Goal: Information Seeking & Learning: Learn about a topic

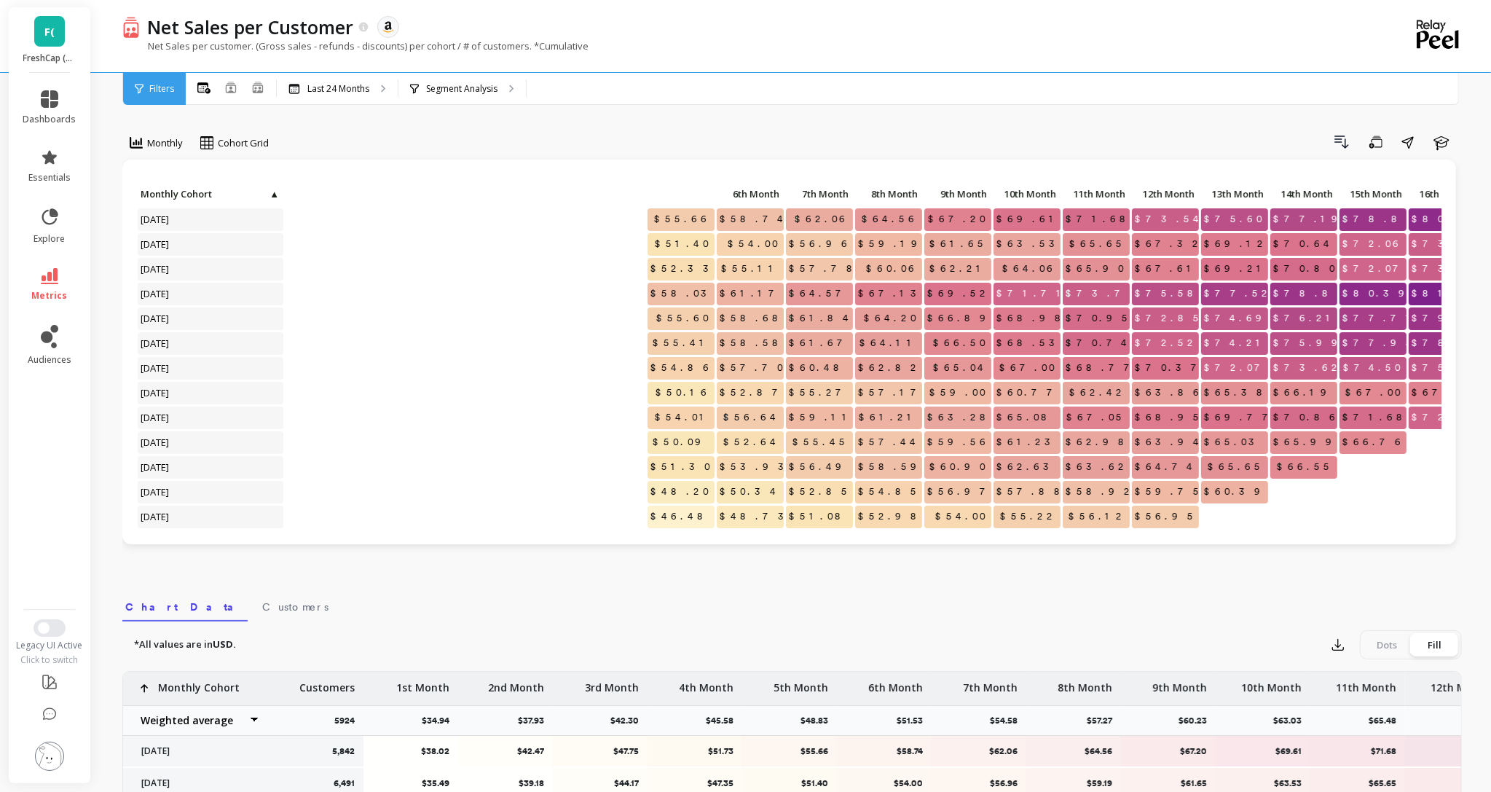
scroll to position [0, 589]
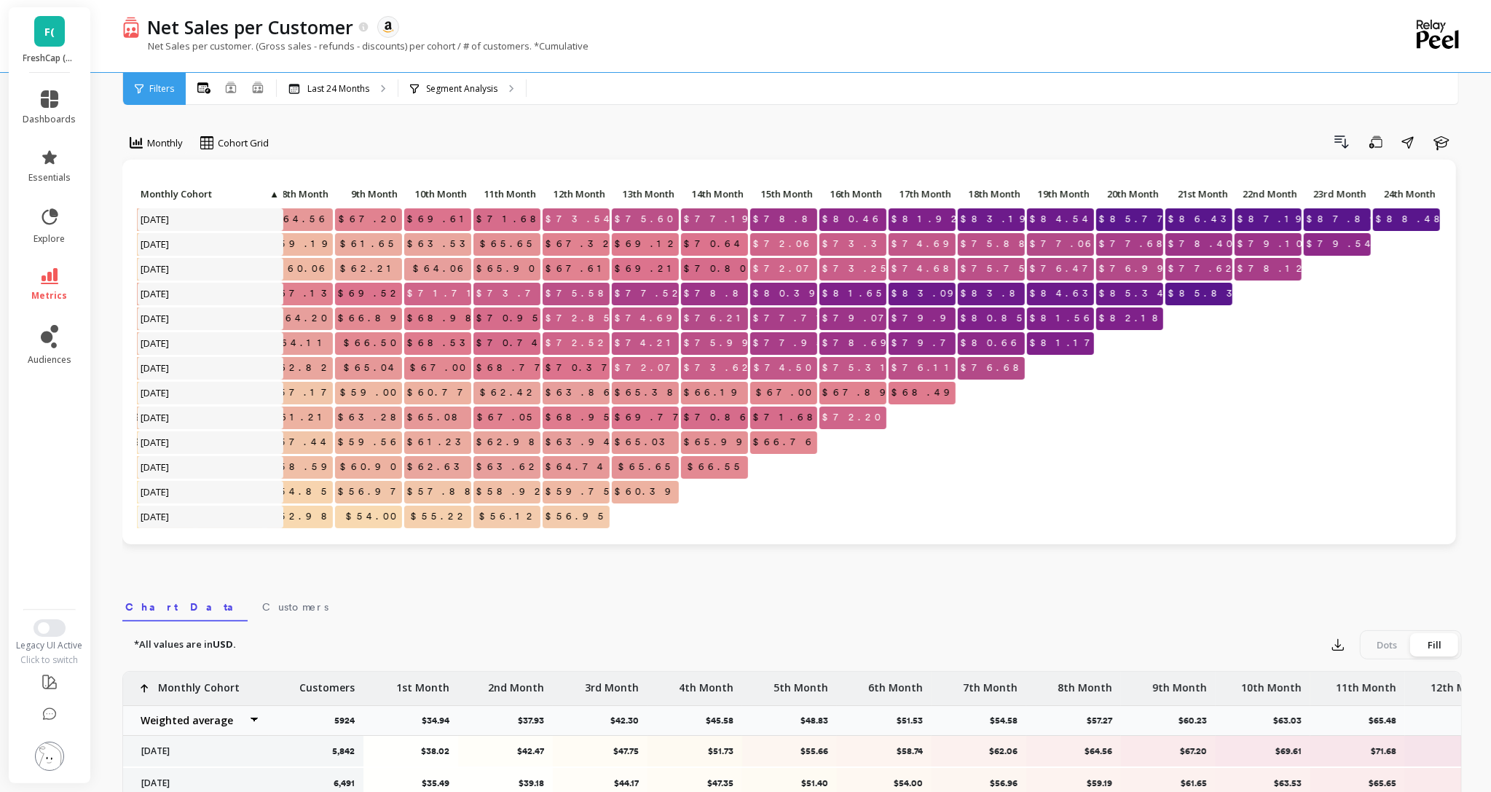
click at [42, 36] on link "F(" at bounding box center [49, 31] width 31 height 31
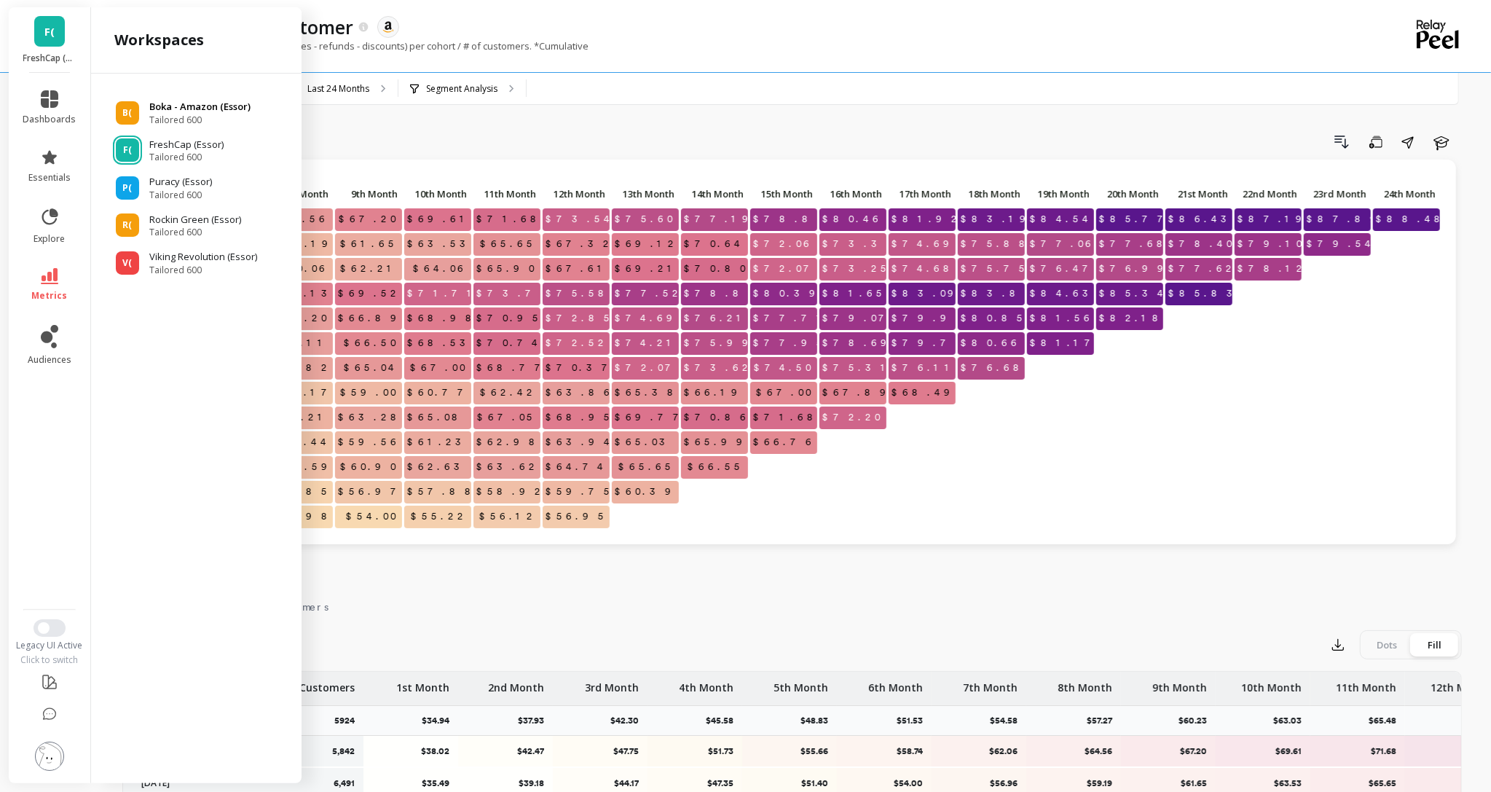
click at [181, 109] on p "Boka - Amazon (Essor)" at bounding box center [199, 107] width 101 height 15
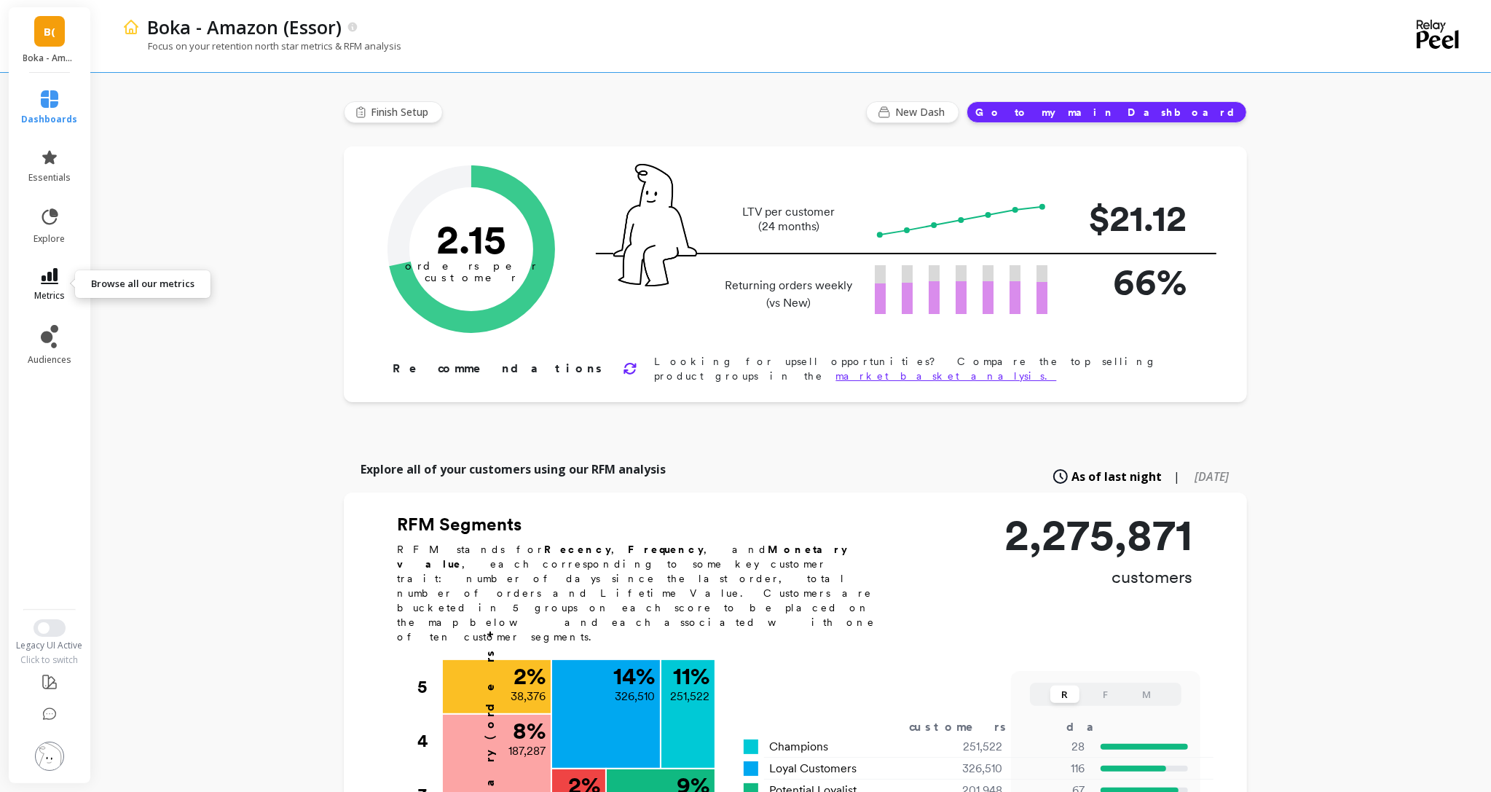
click at [55, 283] on icon at bounding box center [49, 276] width 17 height 16
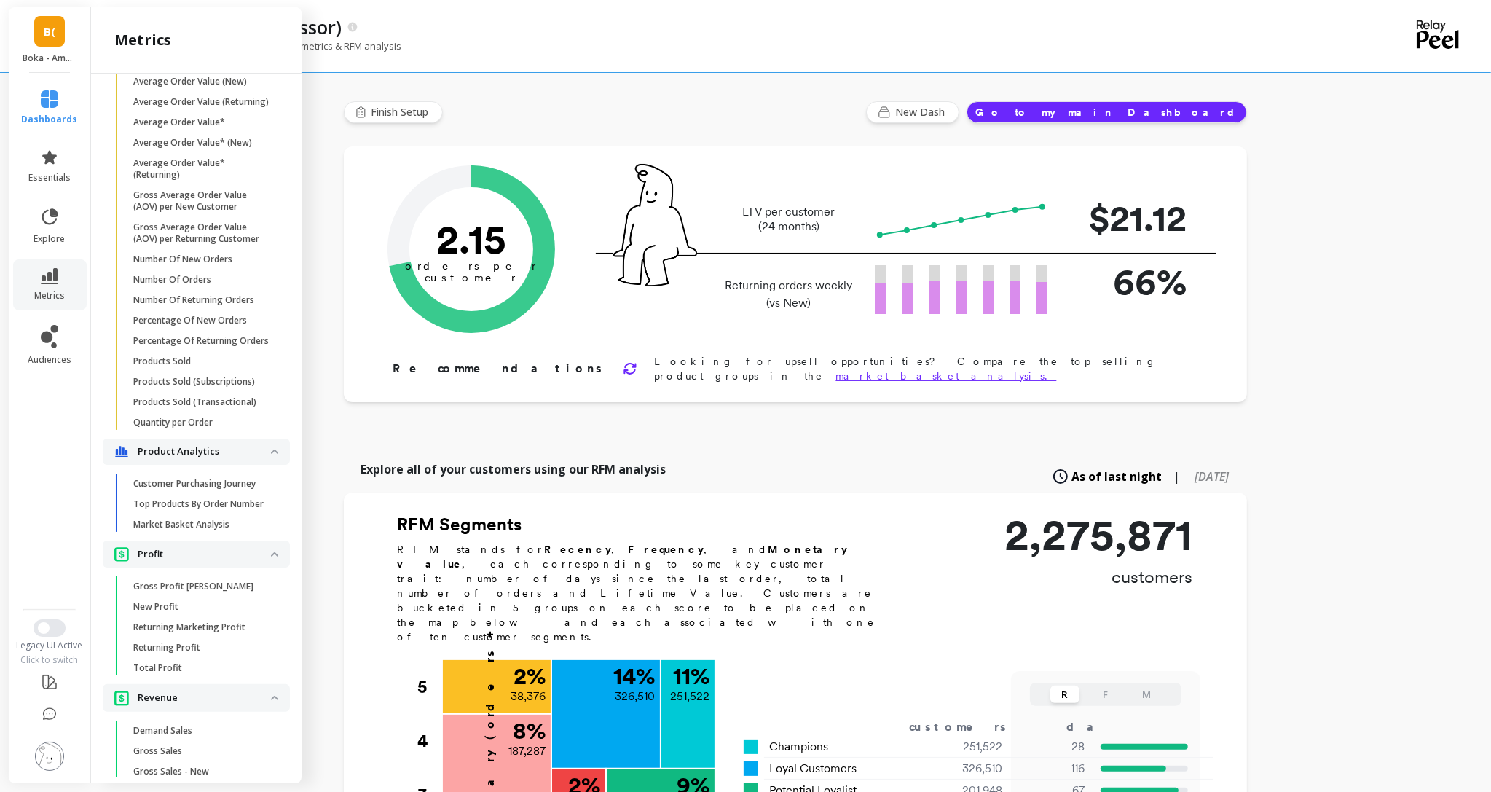
scroll to position [934, 0]
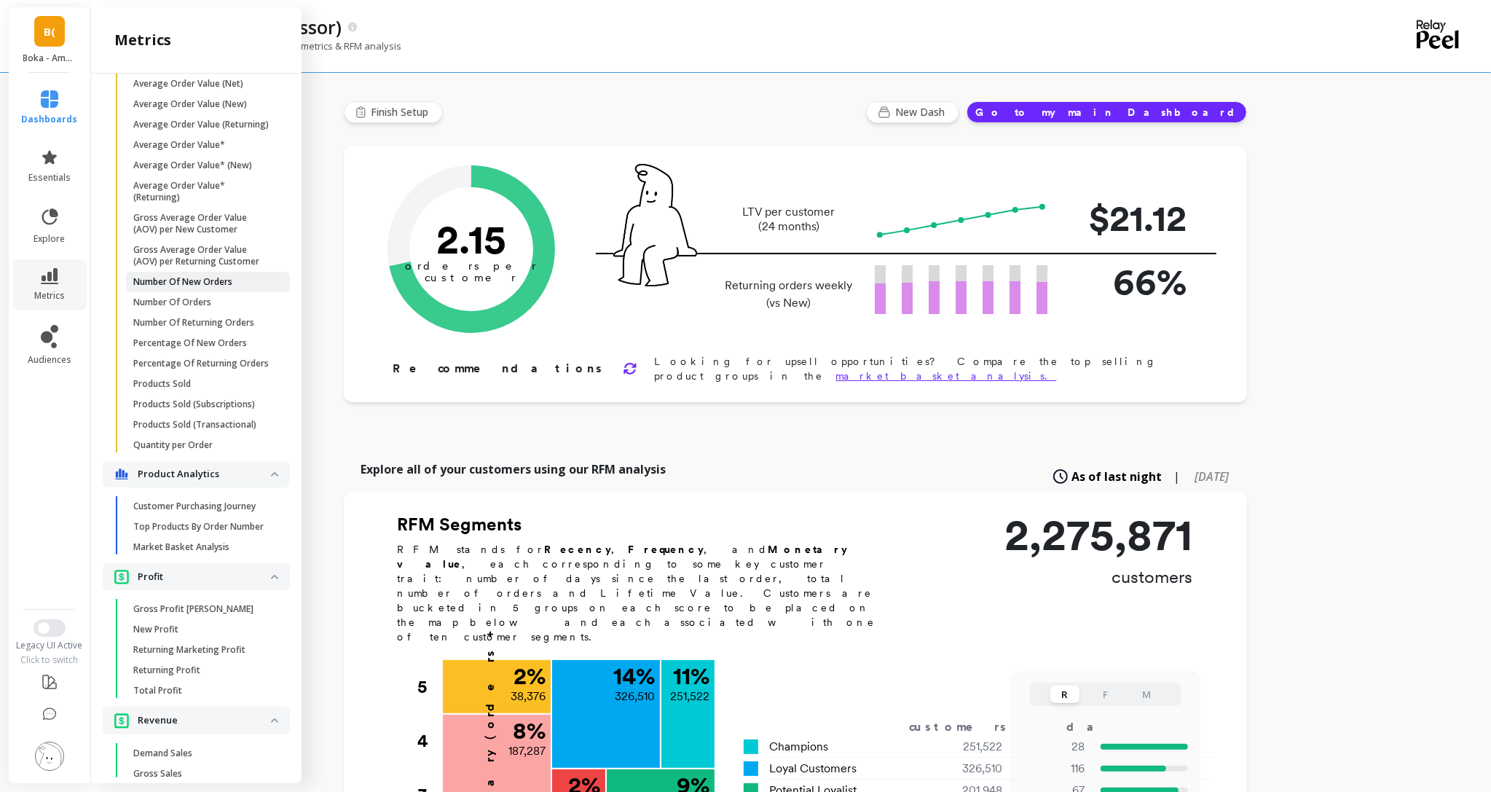
click at [204, 286] on link "Number Of New Orders" at bounding box center [208, 282] width 164 height 20
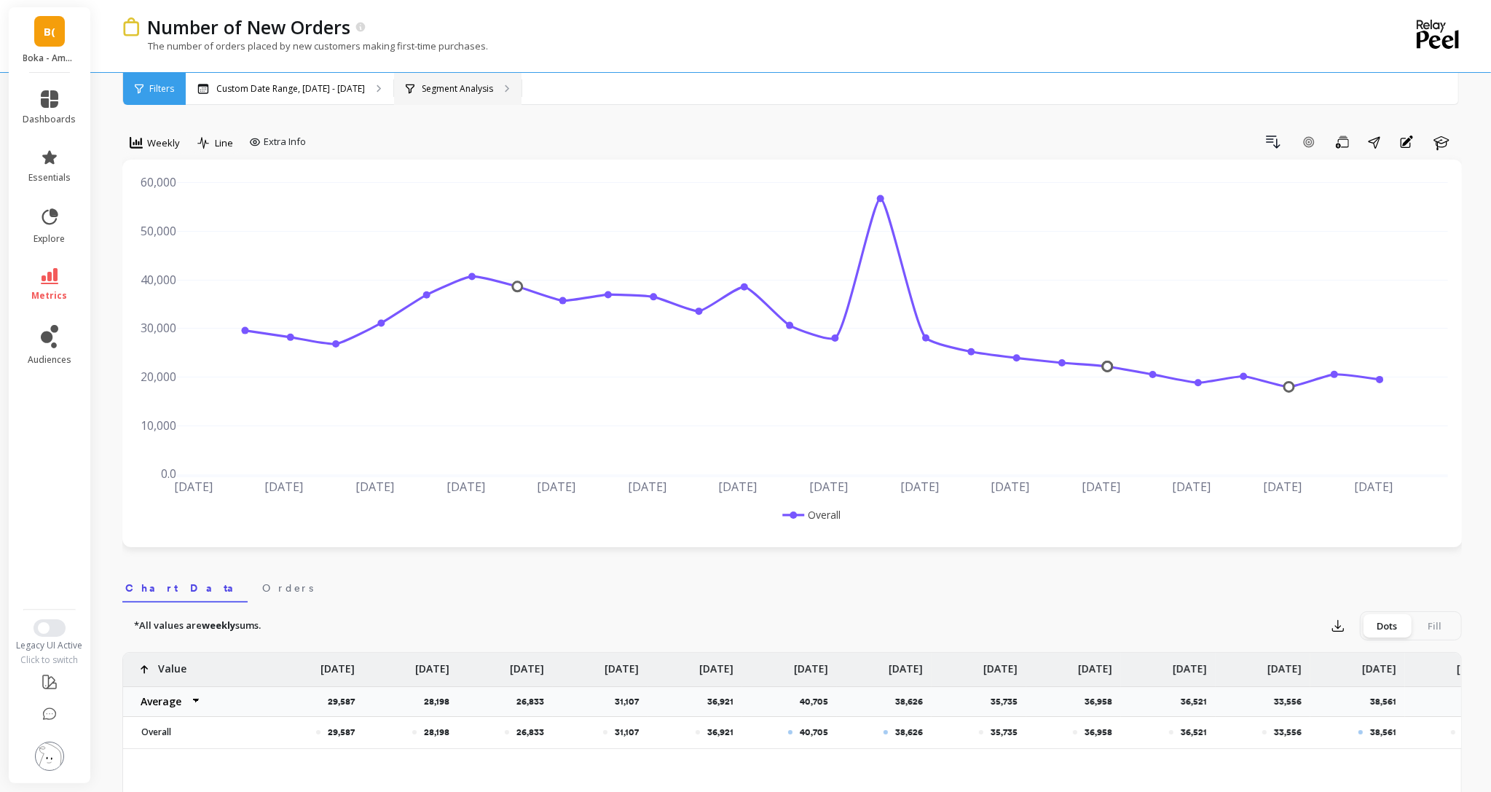
click at [449, 83] on p "Segment Analysis" at bounding box center [457, 89] width 71 height 12
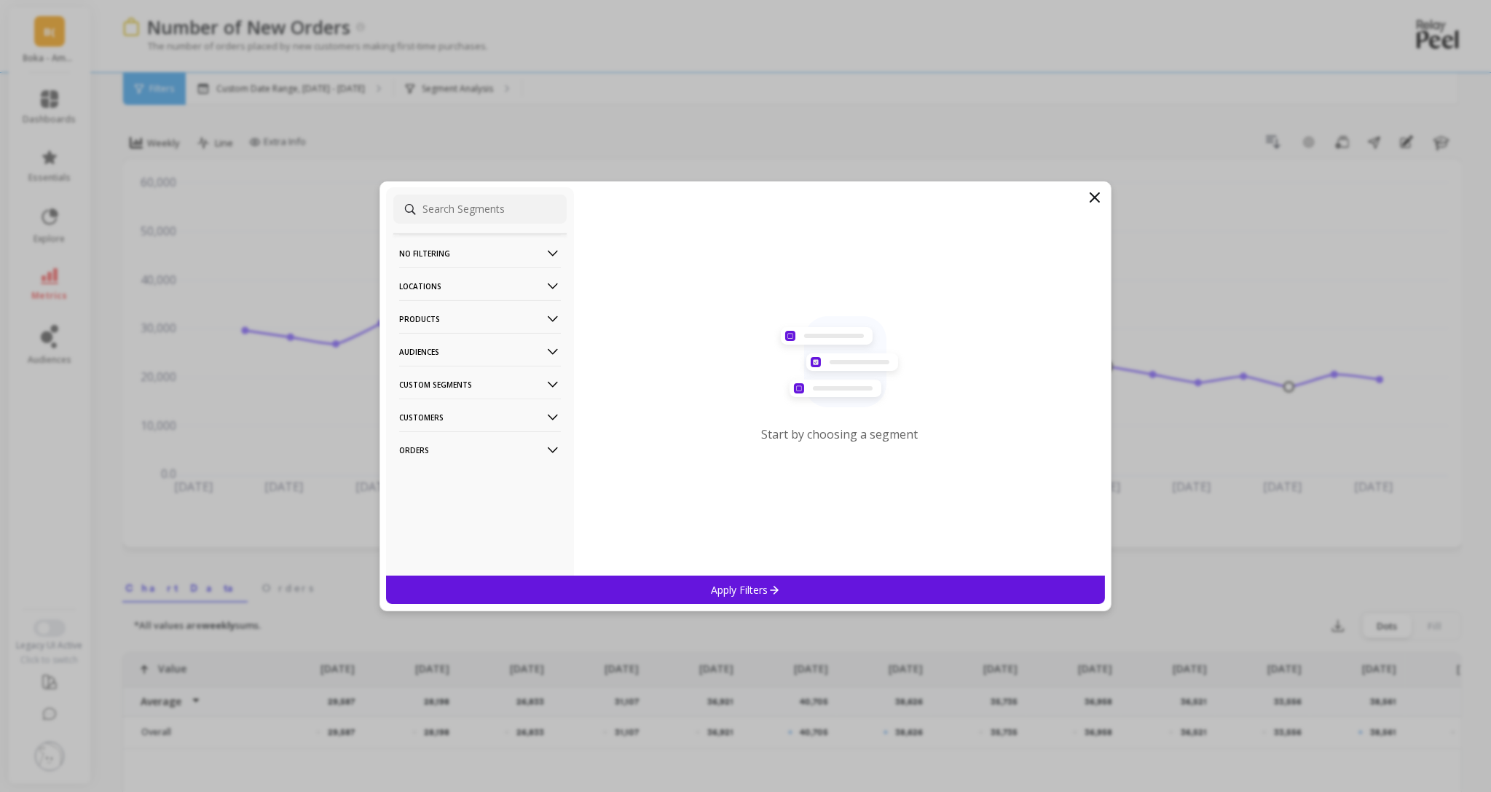
click at [444, 316] on p "Products" at bounding box center [480, 318] width 162 height 37
click at [420, 351] on p "ASIN" at bounding box center [411, 346] width 20 height 13
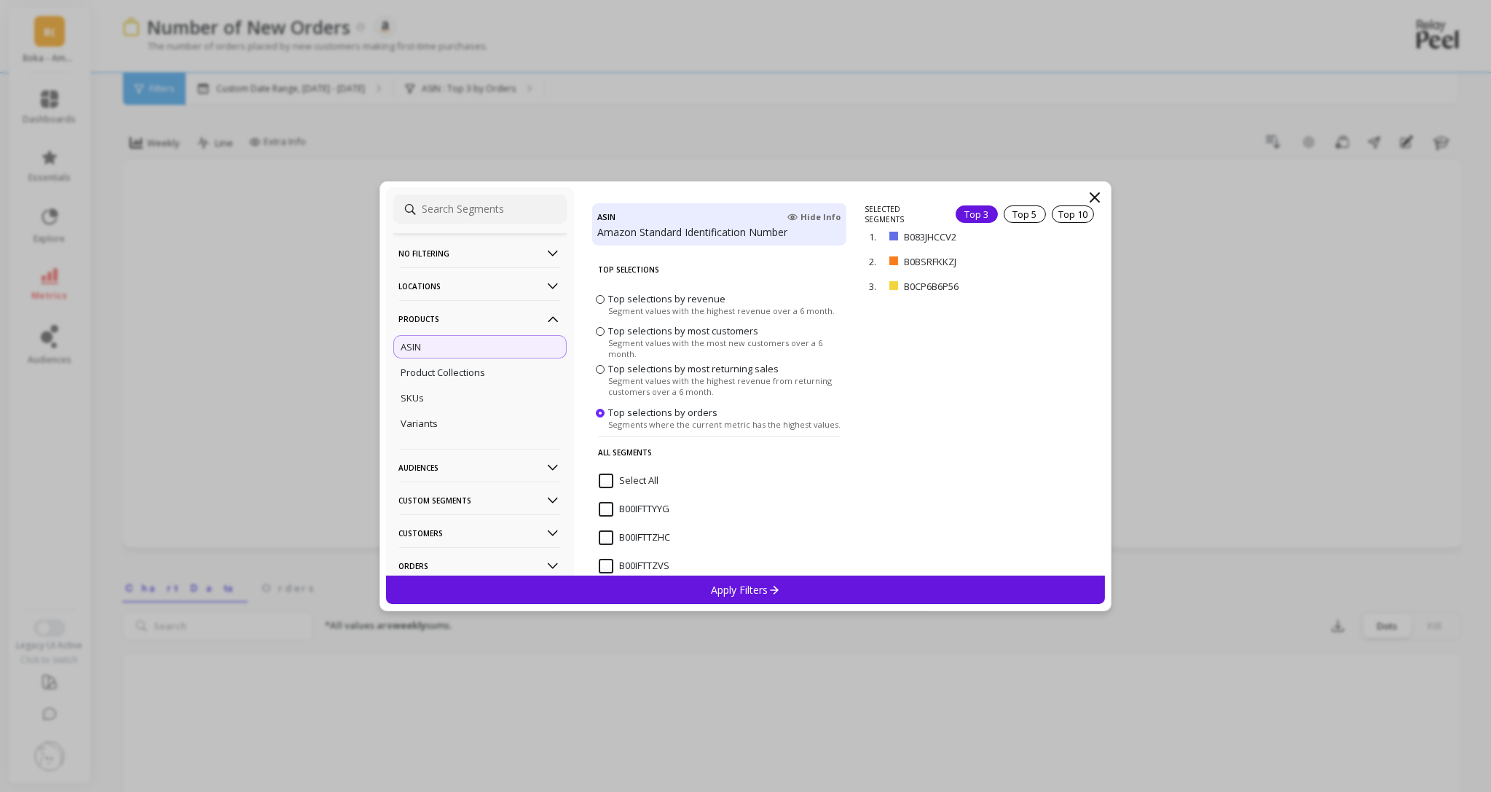
click at [750, 587] on p "Apply Filters" at bounding box center [745, 590] width 69 height 14
